Goal: Register for event/course

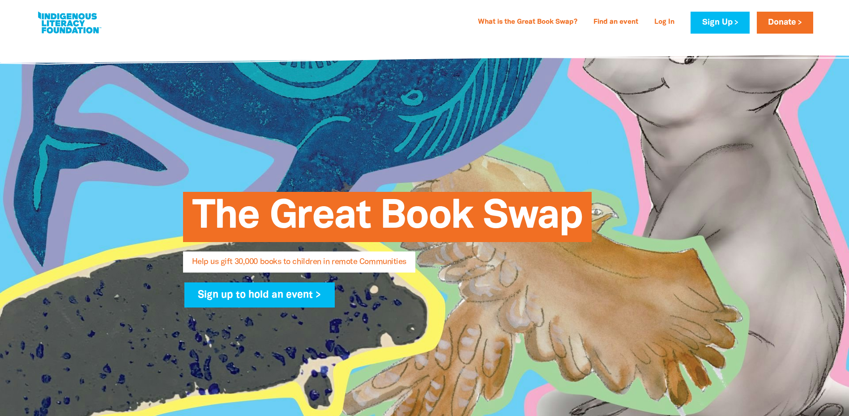
select select "AU"
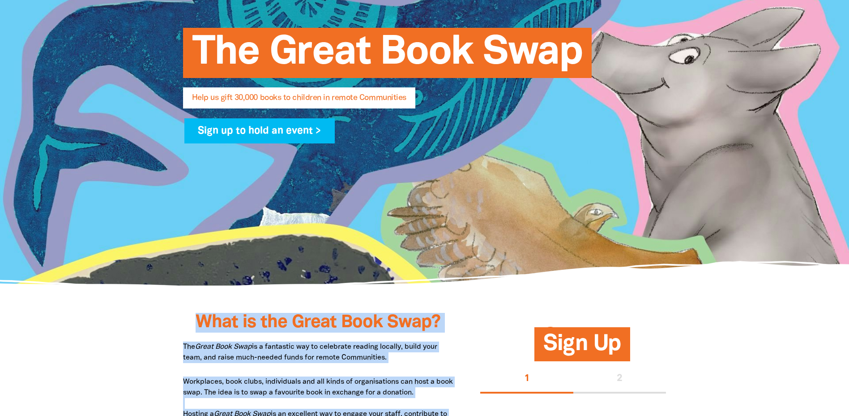
scroll to position [73, 0]
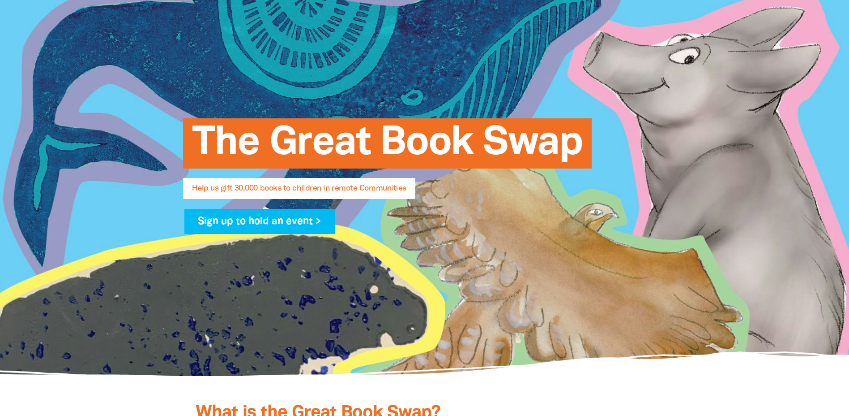
click at [333, 144] on span "The Great Book Swap" at bounding box center [387, 146] width 391 height 43
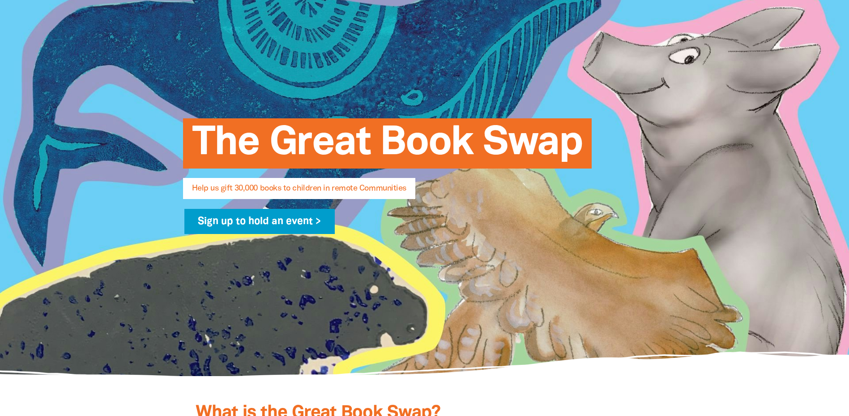
click at [282, 221] on link "Sign up to hold an event >" at bounding box center [259, 221] width 151 height 25
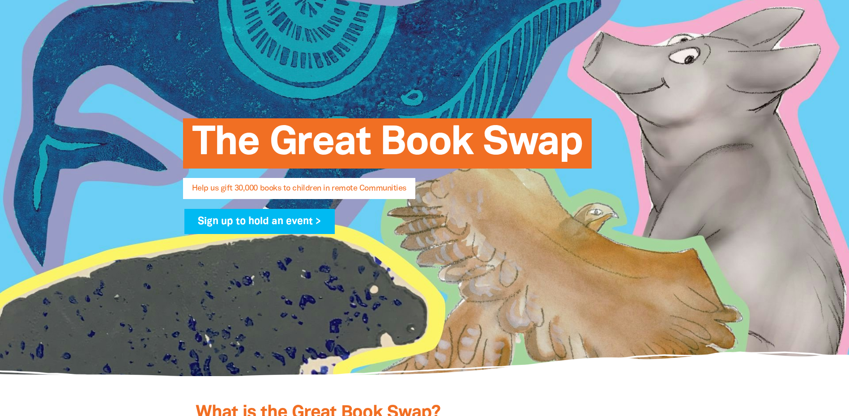
select select "AU"
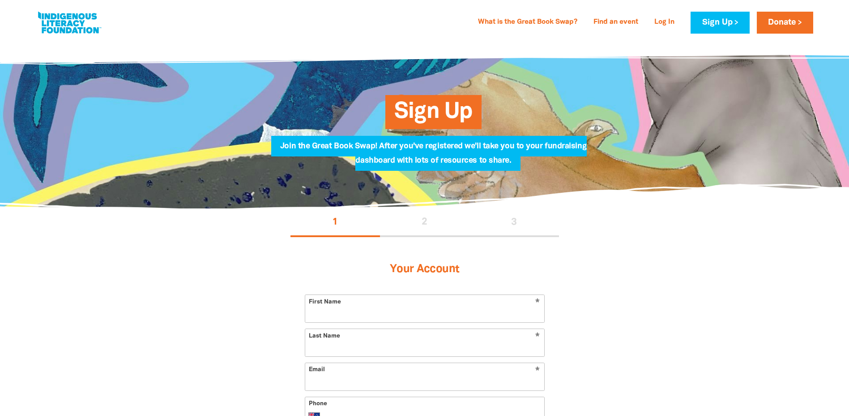
click at [60, 17] on link at bounding box center [69, 22] width 67 height 27
select select "AU"
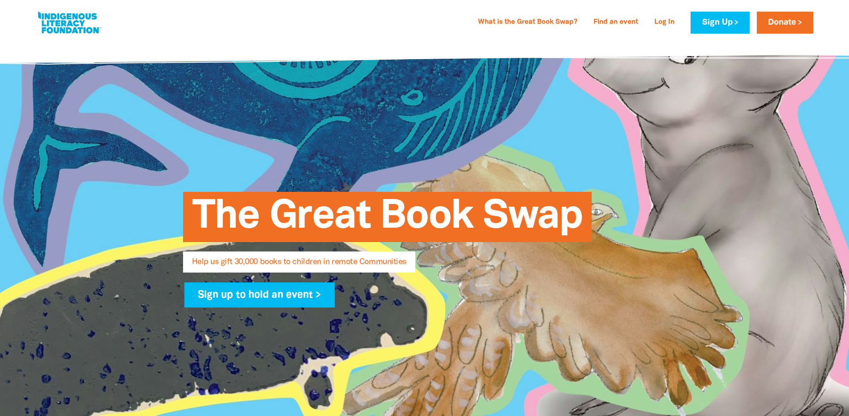
click at [61, 21] on link at bounding box center [69, 22] width 67 height 27
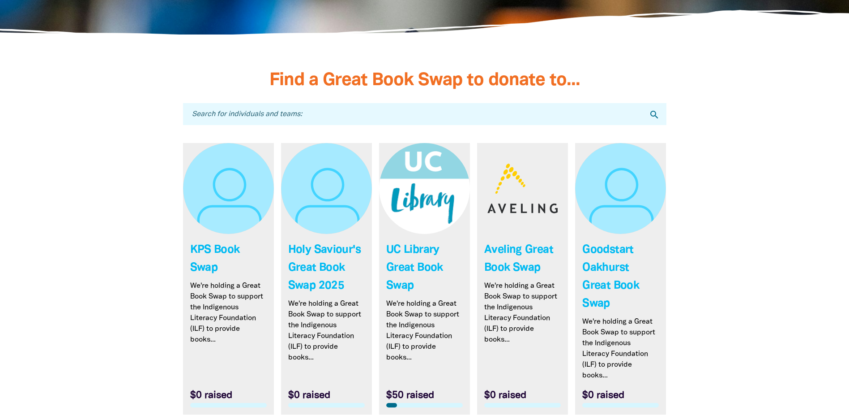
scroll to position [2731, 0]
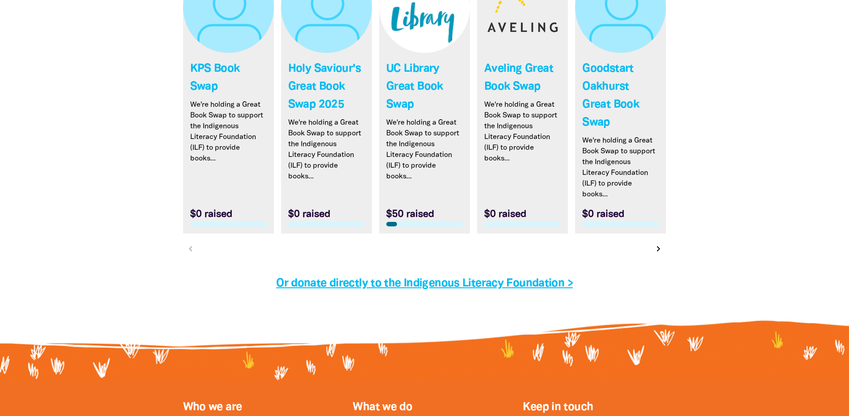
click at [424, 285] on link "Or donate directly to the Indigenous Literacy Foundation >" at bounding box center [424, 283] width 297 height 10
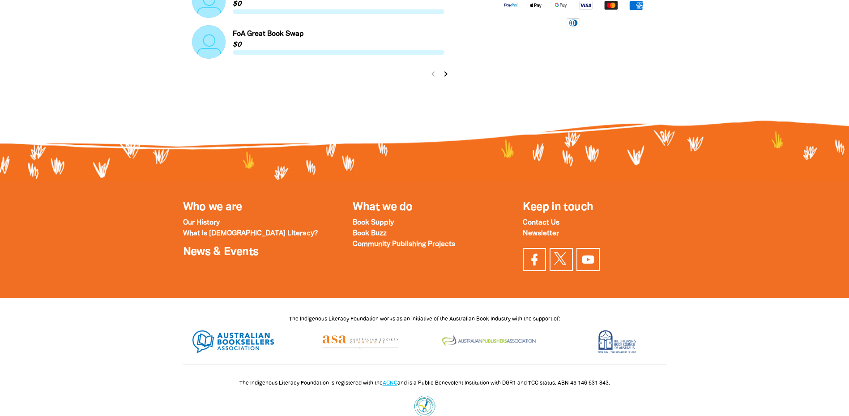
scroll to position [1119, 0]
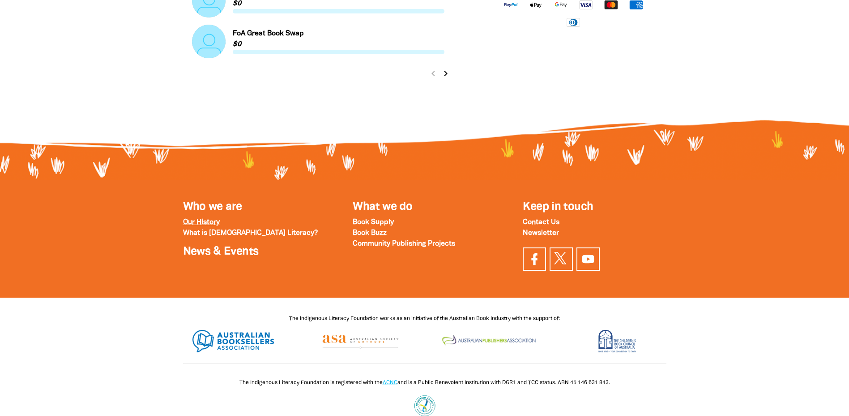
click at [209, 222] on strong "Our History" at bounding box center [201, 222] width 37 height 6
